Goal: Task Accomplishment & Management: Use online tool/utility

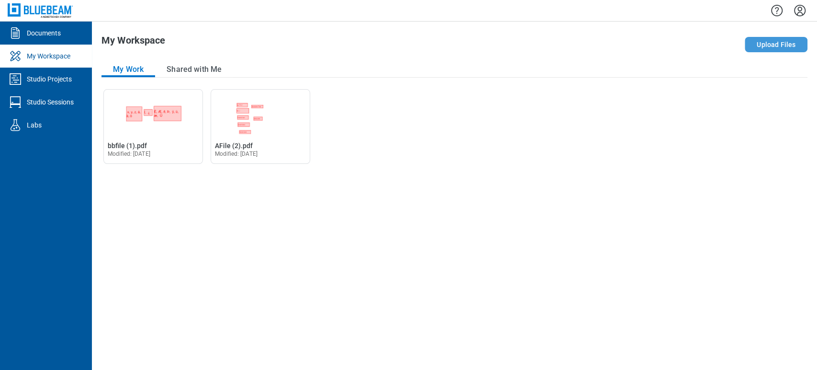
click at [775, 47] on button "Upload Files" at bounding box center [776, 44] width 63 height 15
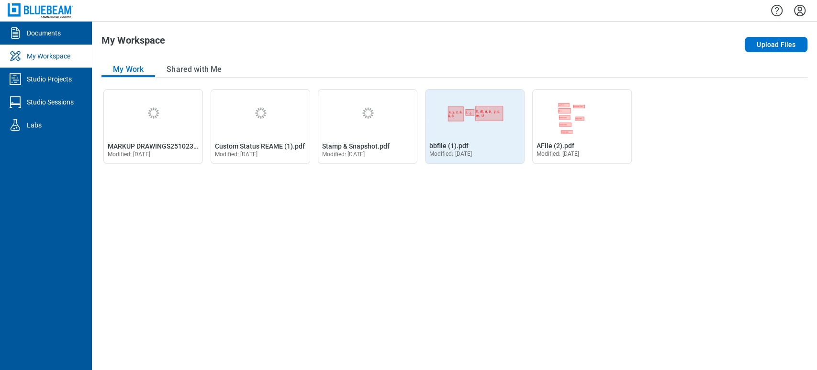
drag, startPoint x: 655, startPoint y: 247, endPoint x: 444, endPoint y: 160, distance: 228.4
click at [654, 246] on div "Open MARKUP DRAWINGS251023 (2).pdf in Editor MARKUP DRAWINGS251023 (2).pdf Modi…" at bounding box center [455, 224] width 706 height 271
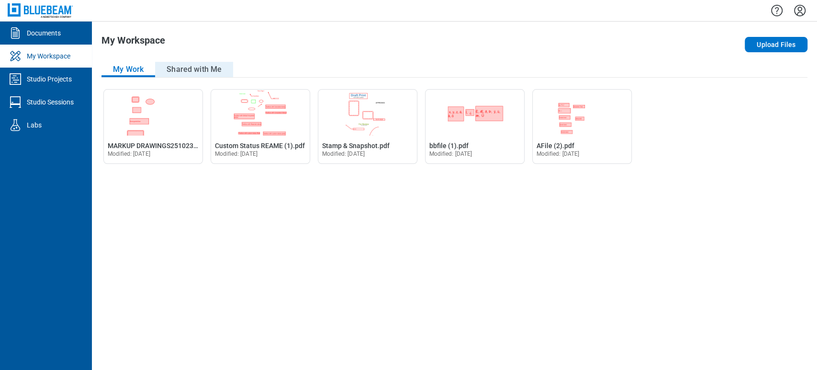
click at [197, 65] on button "Shared with Me" at bounding box center [194, 69] width 78 height 15
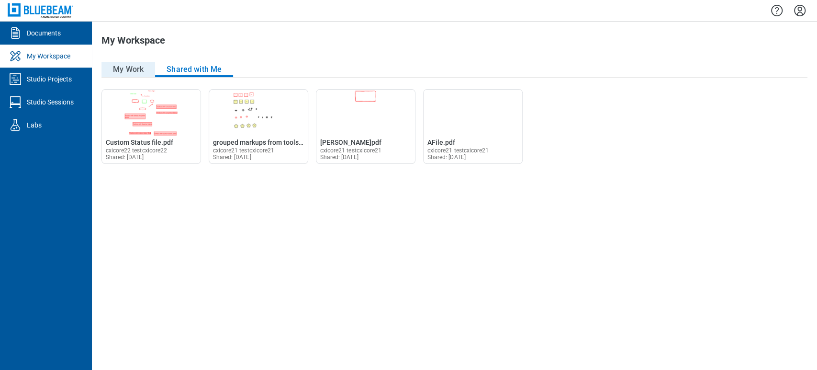
click at [126, 68] on button "My Work" at bounding box center [129, 69] width 54 height 15
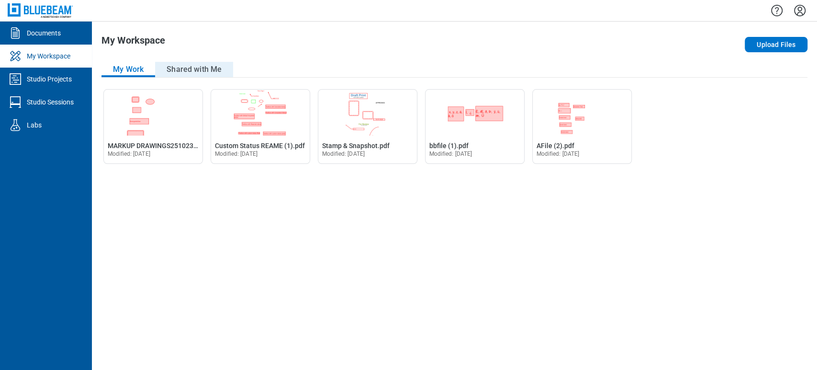
click at [197, 68] on button "Shared with Me" at bounding box center [194, 69] width 78 height 15
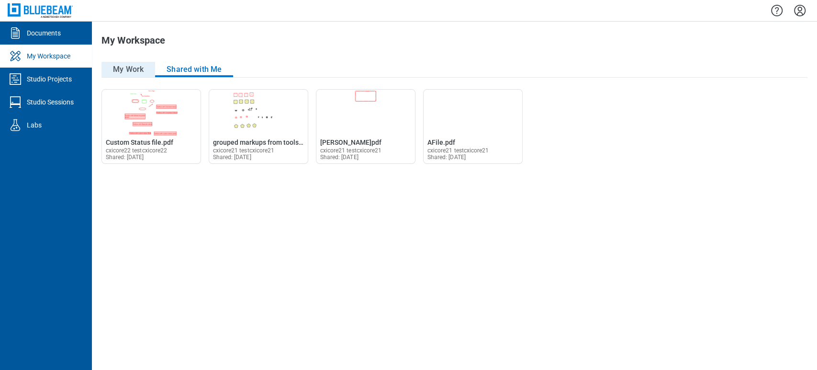
click at [145, 67] on button "My Work" at bounding box center [129, 69] width 54 height 15
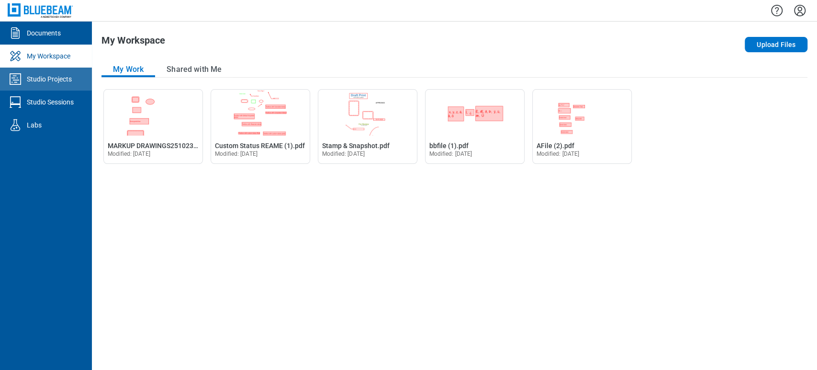
click at [27, 79] on div "Studio Projects" at bounding box center [49, 79] width 45 height 10
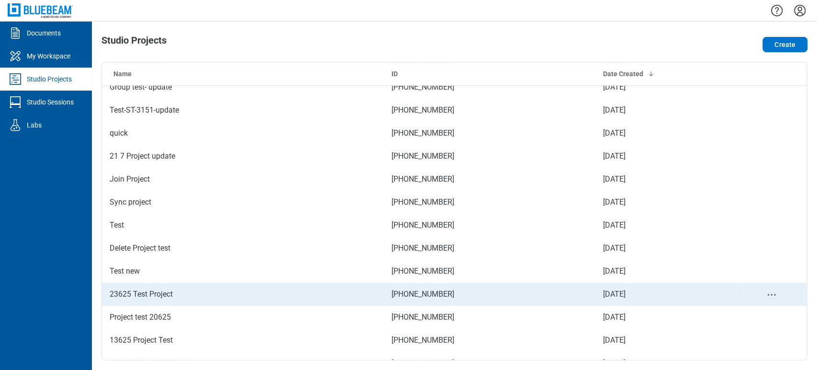
scroll to position [184, 0]
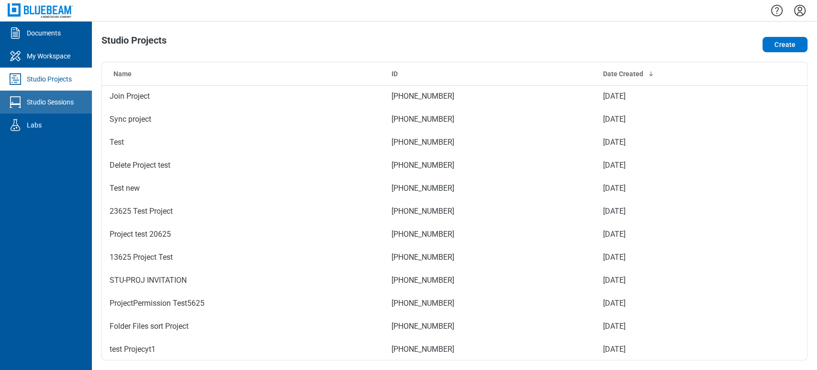
click at [50, 100] on div "Studio Sessions" at bounding box center [50, 102] width 47 height 10
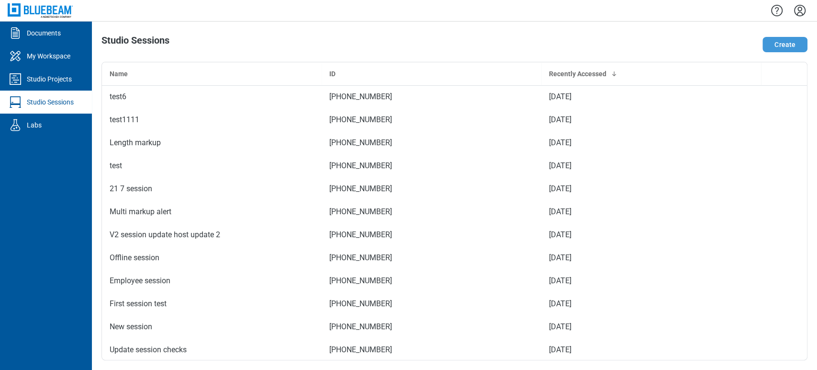
click at [788, 41] on button "Create" at bounding box center [785, 44] width 45 height 15
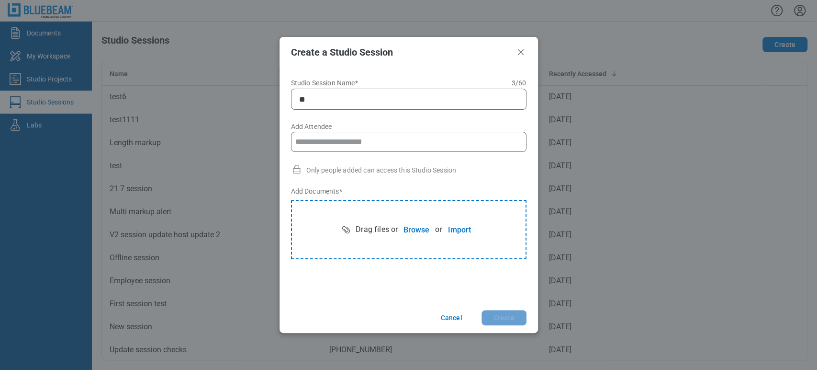
type input "*"
click at [363, 140] on input "Add Attendee" at bounding box center [408, 141] width 227 height 19
type input "**********"
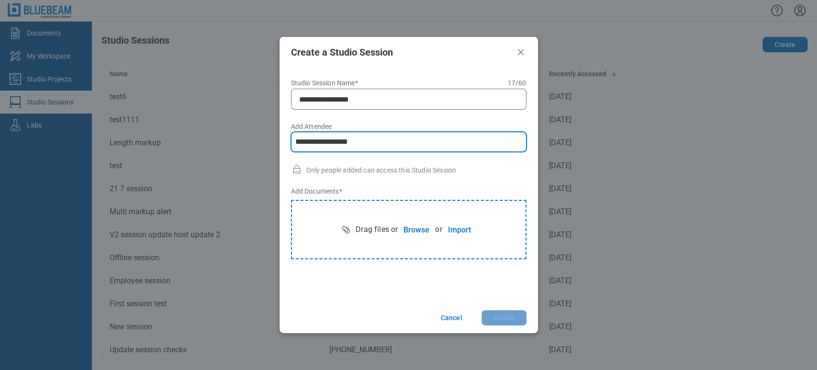
type input "**********"
click at [462, 233] on button "Import" at bounding box center [459, 229] width 34 height 19
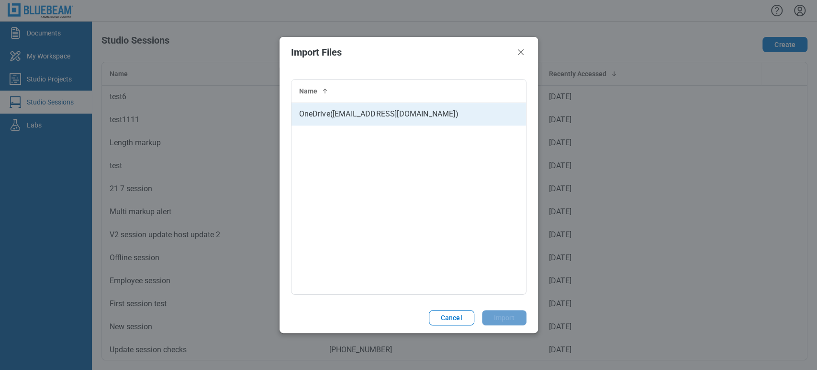
click at [413, 116] on td "OneDrive ( [EMAIL_ADDRESS][DOMAIN_NAME] )" at bounding box center [409, 113] width 235 height 23
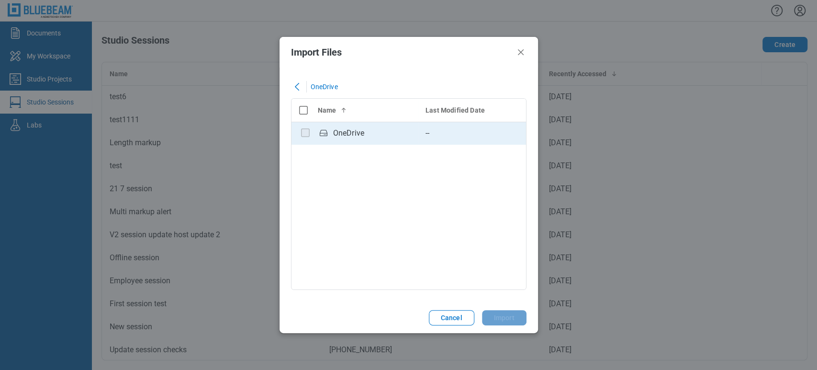
click at [342, 132] on div "OneDrive" at bounding box center [348, 132] width 31 height 11
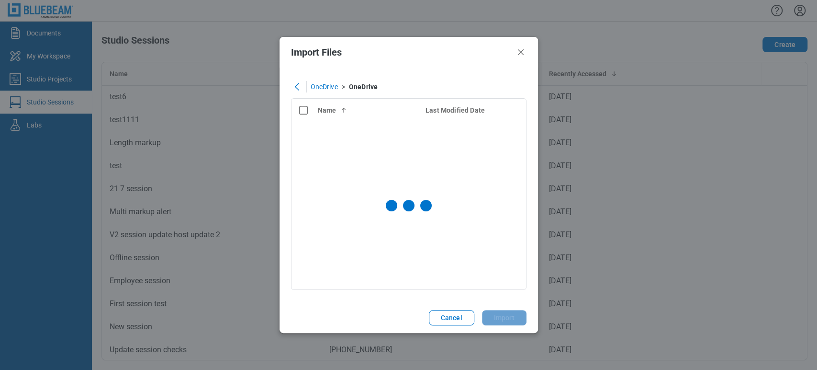
click at [342, 132] on div "bb-data-table" at bounding box center [408, 205] width 219 height 167
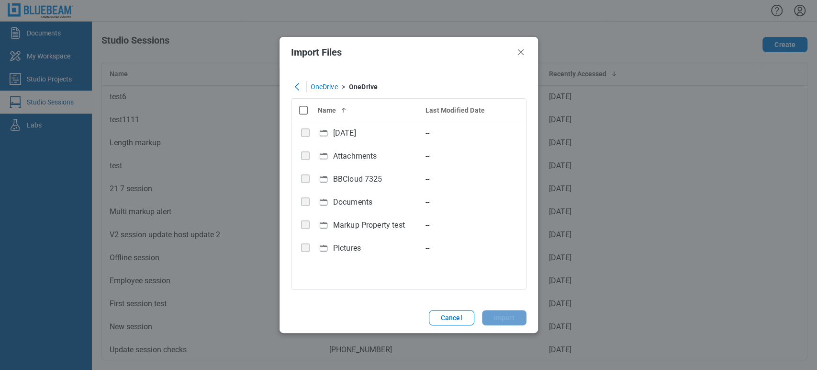
click at [342, 132] on div "[DATE]" at bounding box center [344, 132] width 23 height 11
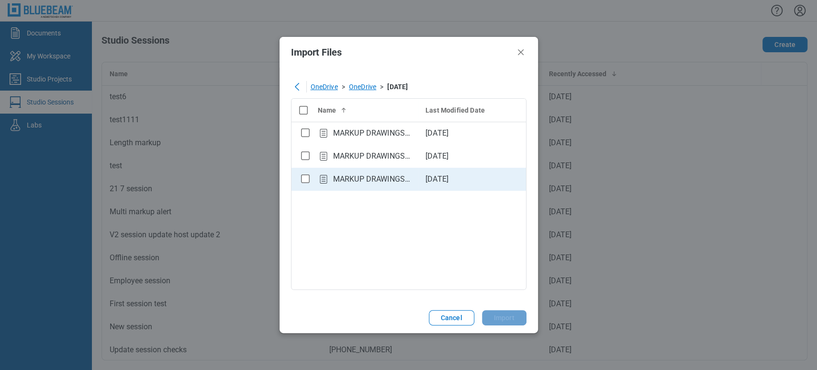
click at [301, 182] on div "bb-data-table" at bounding box center [305, 178] width 12 height 12
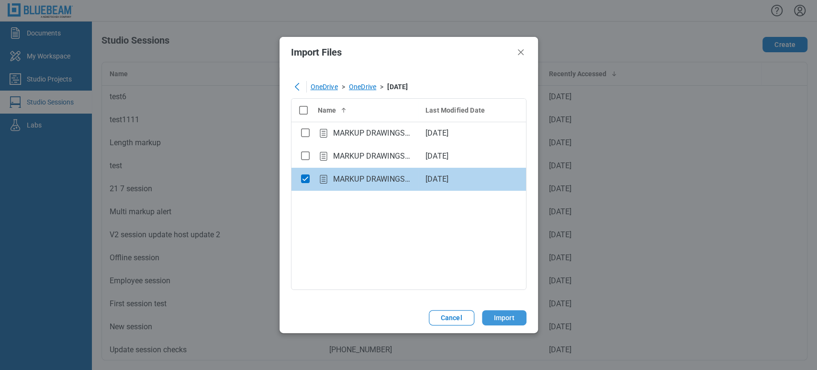
click at [513, 320] on button "Import" at bounding box center [504, 317] width 45 height 15
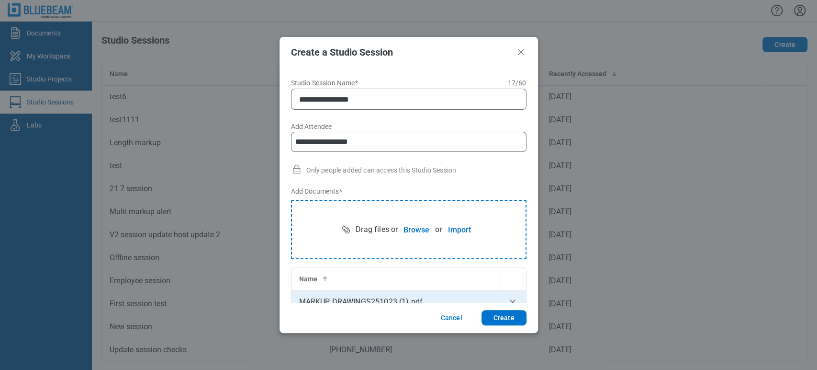
click at [405, 223] on button "Browse" at bounding box center [416, 229] width 37 height 19
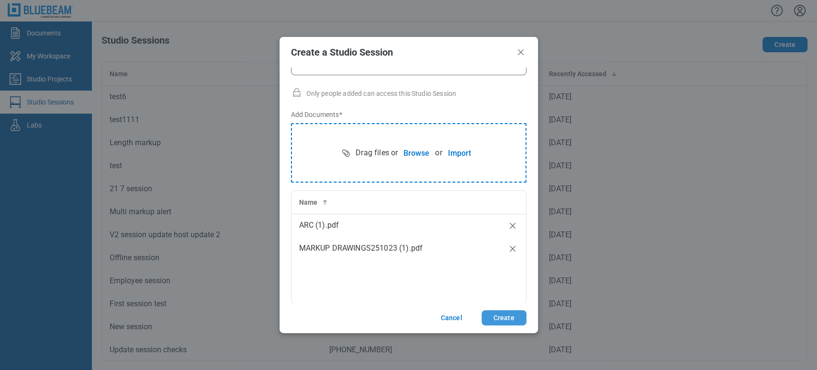
click at [502, 317] on button "Create" at bounding box center [504, 317] width 45 height 15
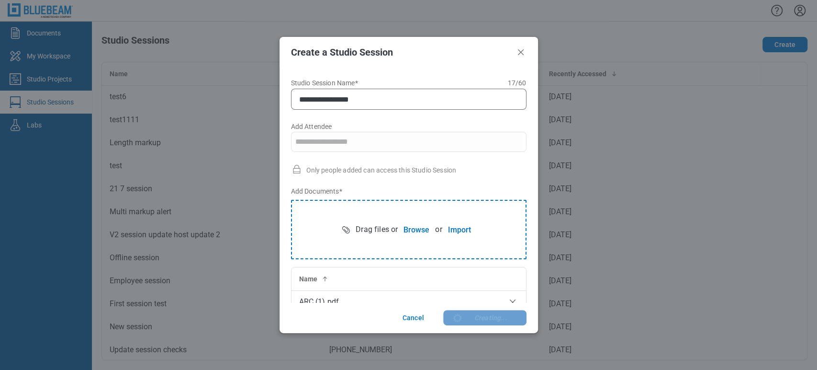
scroll to position [56, 0]
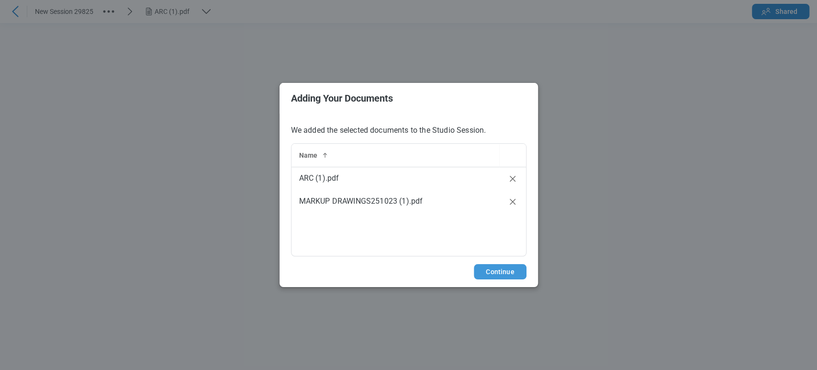
click at [492, 268] on button "Continue" at bounding box center [500, 271] width 52 height 15
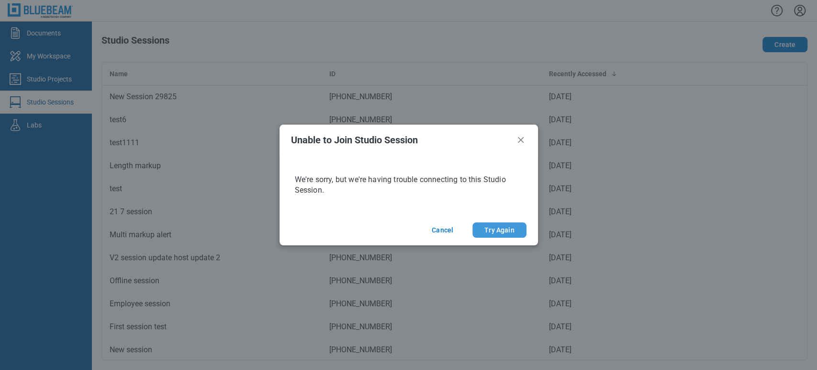
click at [506, 225] on button "Try Again" at bounding box center [500, 229] width 54 height 15
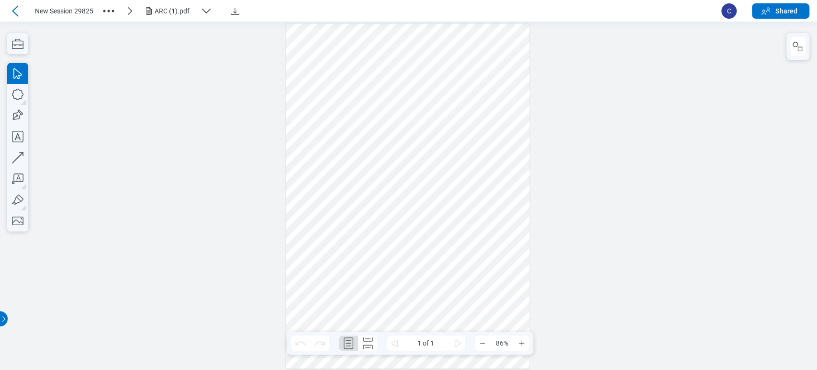
drag, startPoint x: 17, startPoint y: 38, endPoint x: 60, endPoint y: 56, distance: 46.4
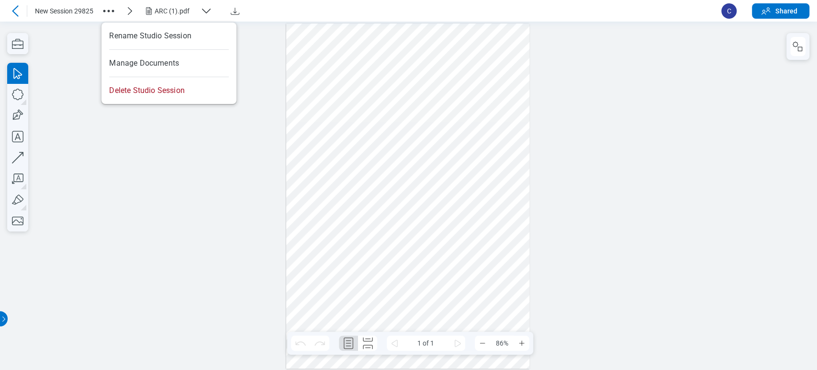
click at [114, 13] on icon "button" at bounding box center [108, 10] width 15 height 15
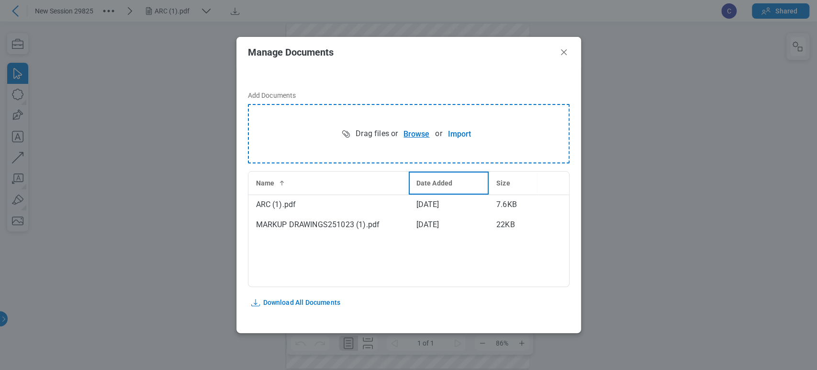
click at [428, 191] on th "Date Added" at bounding box center [449, 182] width 80 height 23
click at [410, 138] on button "Browse" at bounding box center [416, 133] width 37 height 19
click at [563, 56] on icon "Close" at bounding box center [563, 51] width 11 height 11
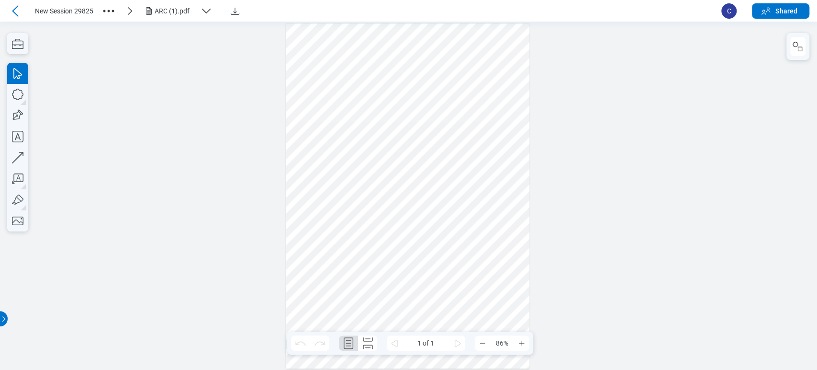
click at [8, 17] on div at bounding box center [15, 10] width 15 height 15
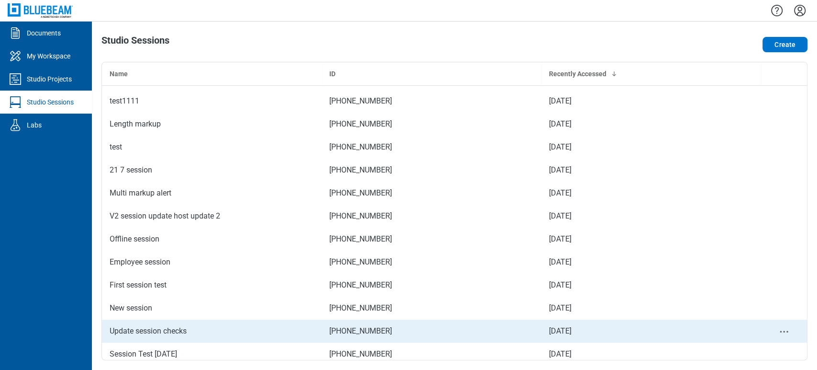
scroll to position [69, 0]
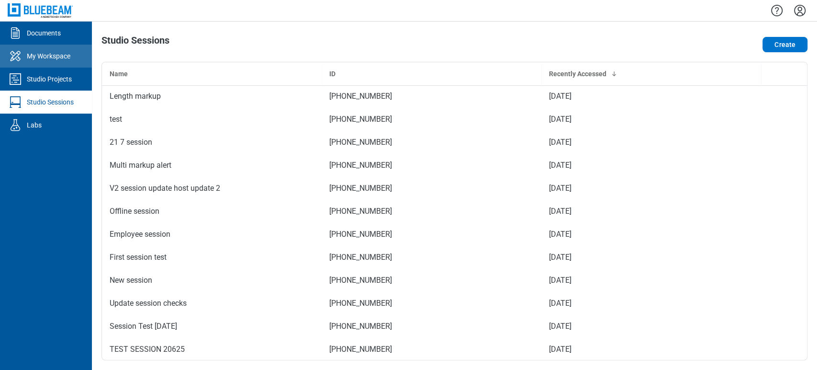
click at [57, 47] on link "My Workspace" at bounding box center [46, 56] width 92 height 23
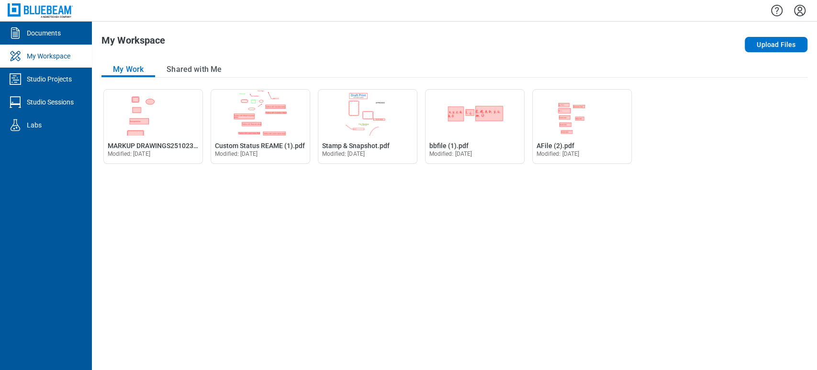
click at [434, 226] on div "Open MARKUP DRAWINGS251023 (2).pdf in Editor MARKUP DRAWINGS251023 (2).pdf Modi…" at bounding box center [455, 224] width 706 height 271
click at [445, 199] on div "Open MARKUP DRAWINGS251023 (2).pdf in Editor MARKUP DRAWINGS251023 (2).pdf Modi…" at bounding box center [455, 224] width 706 height 271
click at [38, 96] on link "Studio Sessions" at bounding box center [46, 101] width 92 height 23
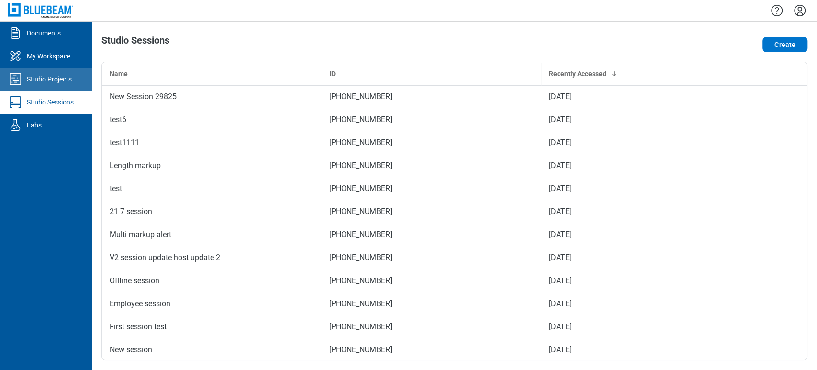
click at [42, 88] on link "Studio Projects" at bounding box center [46, 79] width 92 height 23
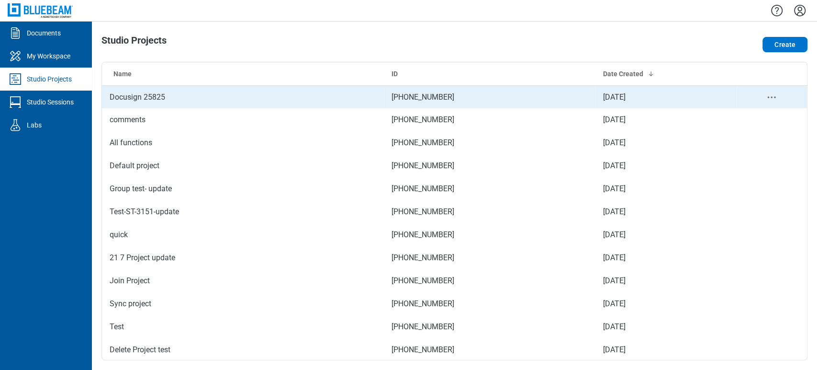
click at [140, 98] on td "Docusign 25825" at bounding box center [243, 96] width 282 height 23
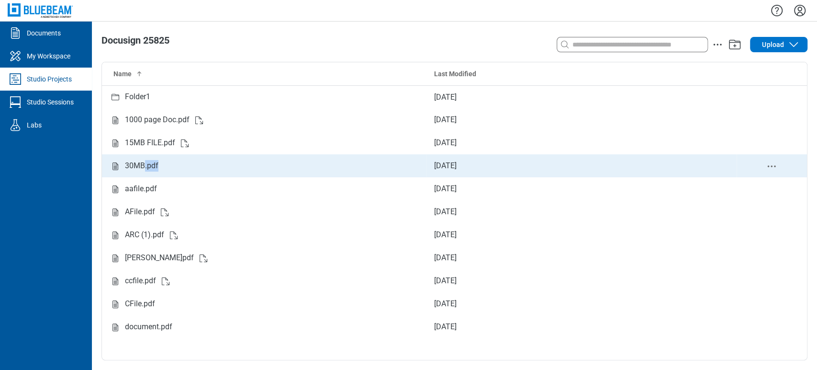
drag, startPoint x: 145, startPoint y: 170, endPoint x: 174, endPoint y: 164, distance: 29.9
click at [174, 164] on div "30MB.pdf" at bounding box center [264, 166] width 309 height 12
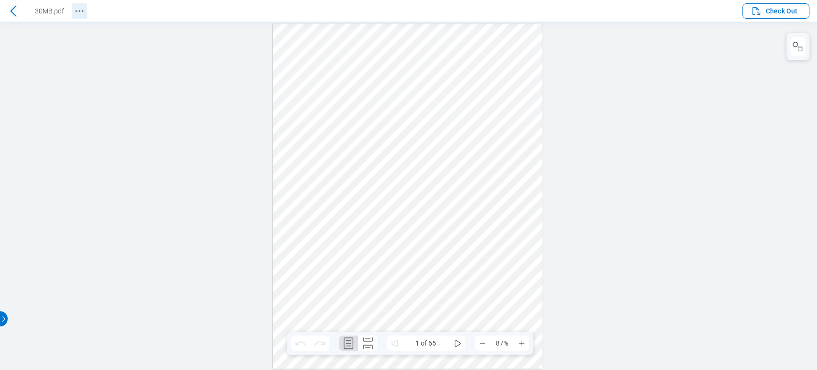
click at [82, 7] on icon "Revision History" at bounding box center [79, 10] width 11 height 11
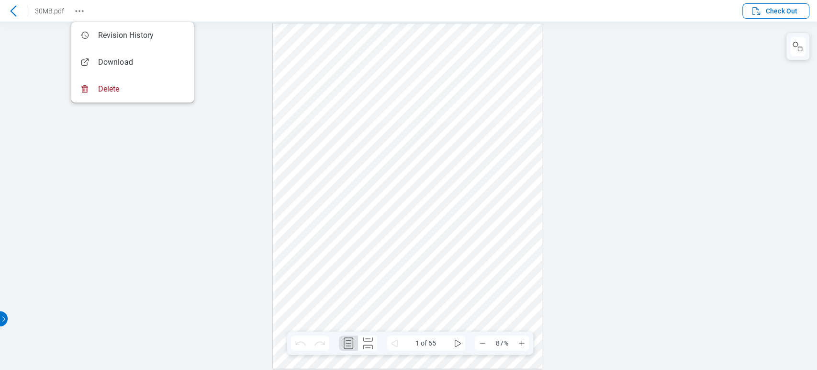
click at [7, 7] on div at bounding box center [13, 10] width 15 height 15
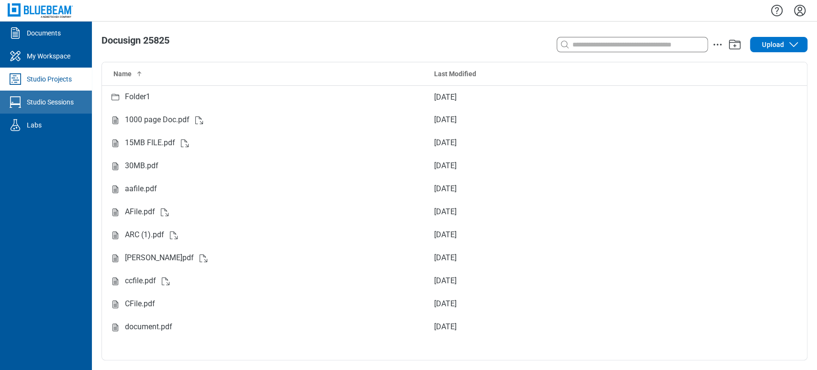
click at [43, 95] on link "Studio Sessions" at bounding box center [46, 101] width 92 height 23
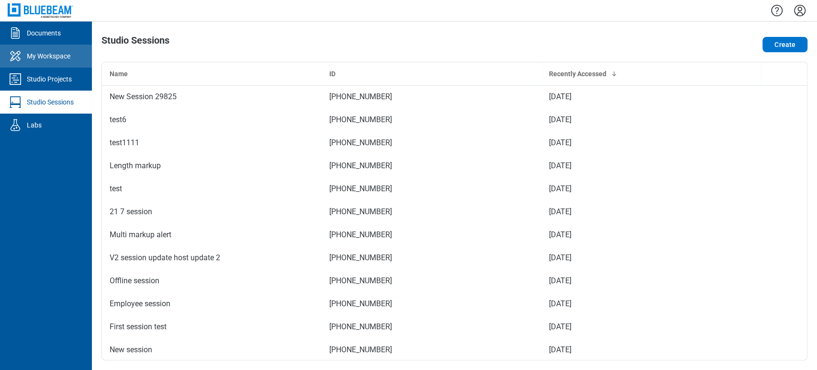
click at [43, 53] on div "My Workspace" at bounding box center [49, 56] width 44 height 10
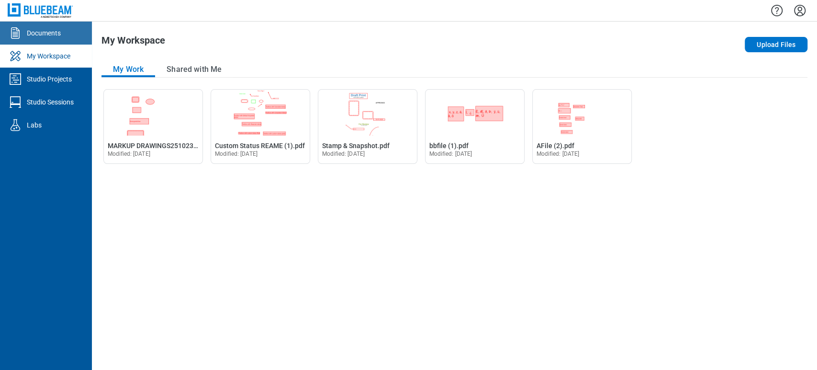
click at [43, 37] on div "Documents" at bounding box center [44, 33] width 34 height 10
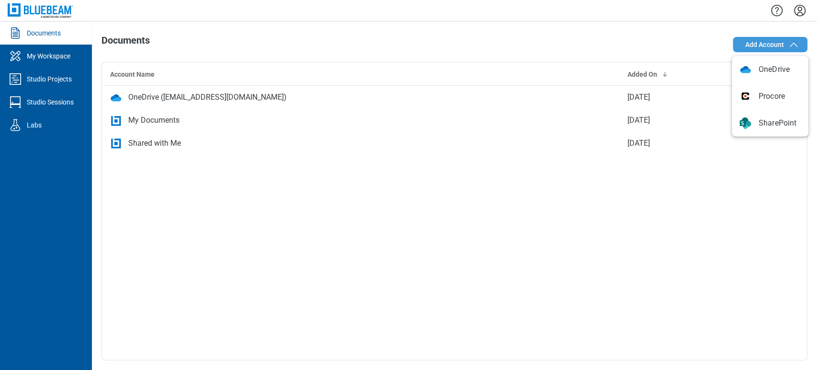
click at [801, 45] on button "Add Account" at bounding box center [770, 44] width 75 height 15
click at [758, 191] on div "Account Name Added On OneDrive ([EMAIL_ADDRESS][DOMAIN_NAME]) [DATE] My Documen…" at bounding box center [455, 211] width 706 height 298
